Goal: Use online tool/utility: Use online tool/utility

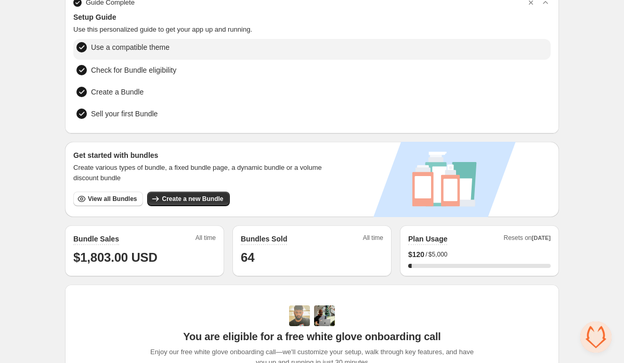
scroll to position [53, 0]
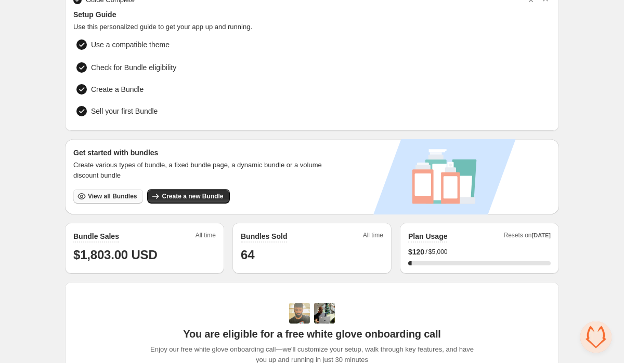
click at [98, 194] on span "View all Bundles" at bounding box center [112, 196] width 49 height 8
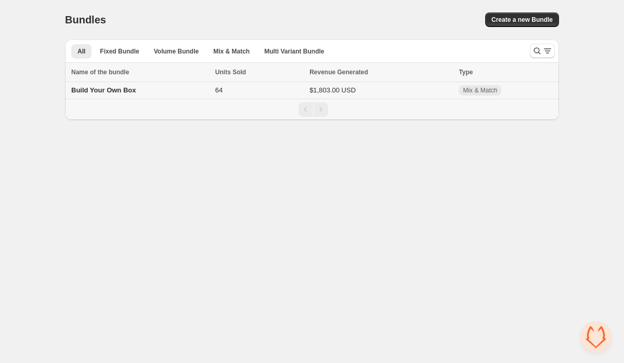
click at [121, 95] on div "Build Your Own Box" at bounding box center [140, 90] width 138 height 10
